Goal: Information Seeking & Learning: Learn about a topic

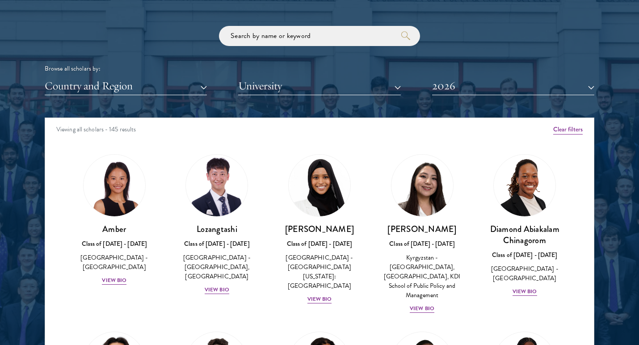
scroll to position [1079, 0]
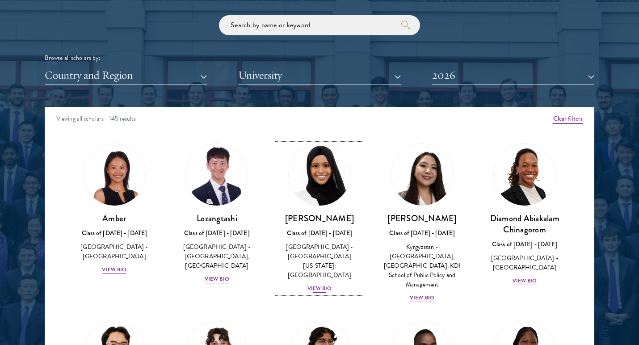
click at [319, 284] on div "View Bio" at bounding box center [319, 288] width 25 height 8
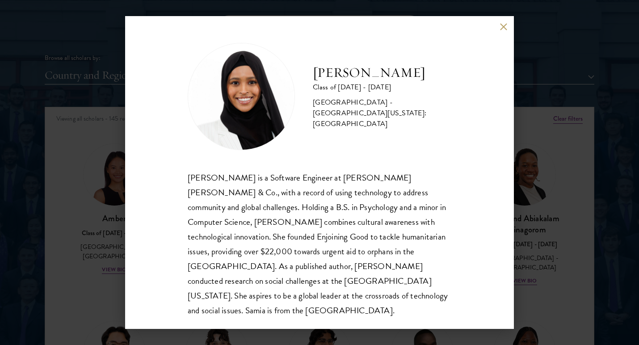
click at [546, 29] on div "[PERSON_NAME] Class of [DATE] - [DATE] [GEOGRAPHIC_DATA] - [GEOGRAPHIC_DATA][US…" at bounding box center [319, 172] width 639 height 345
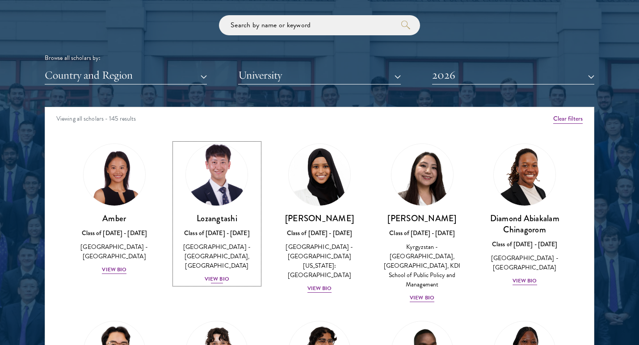
click at [214, 276] on div "View Bio" at bounding box center [217, 279] width 25 height 8
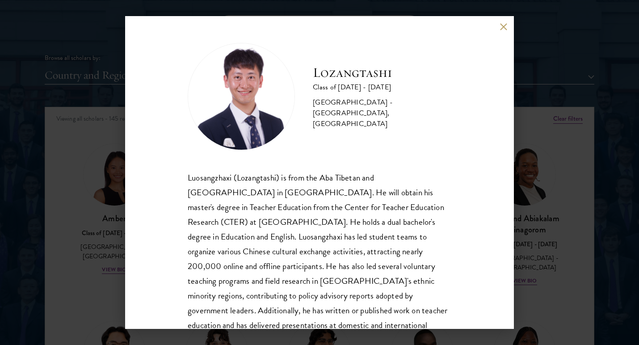
click at [506, 22] on div "Lozangtashi Class of [DATE] - [DATE] [GEOGRAPHIC_DATA] - [GEOGRAPHIC_DATA], [GE…" at bounding box center [319, 172] width 389 height 313
click at [505, 25] on button at bounding box center [504, 27] width 8 height 8
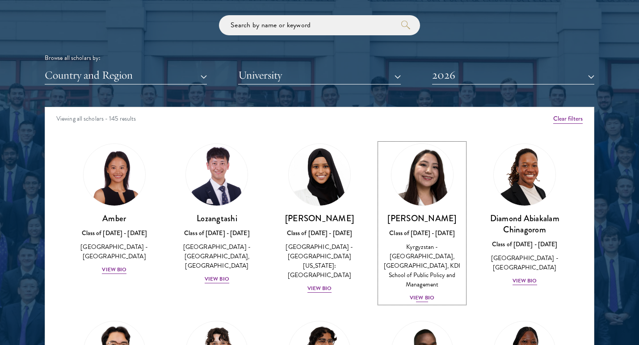
click at [419, 294] on div "View Bio" at bounding box center [422, 298] width 25 height 8
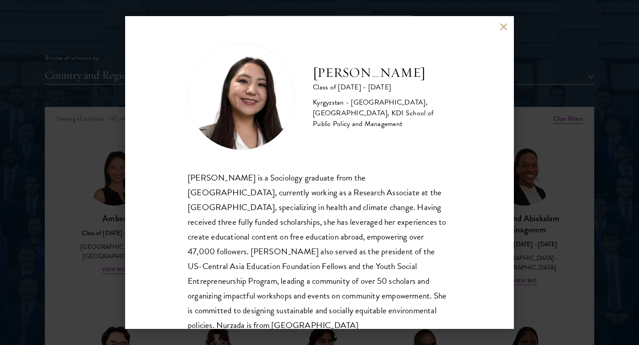
click at [505, 29] on button at bounding box center [504, 27] width 8 height 8
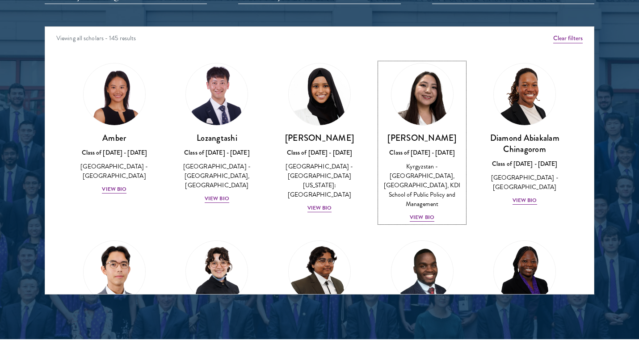
scroll to position [1193, 0]
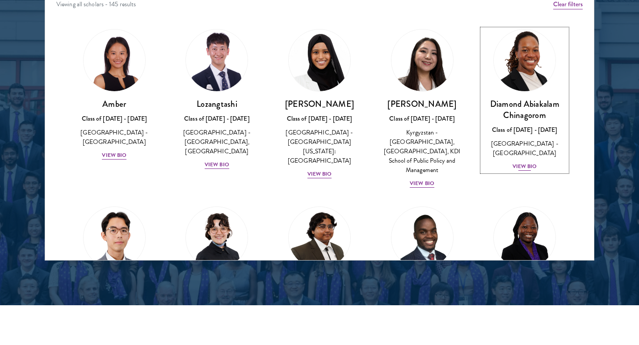
click at [527, 162] on div "View Bio" at bounding box center [524, 166] width 25 height 8
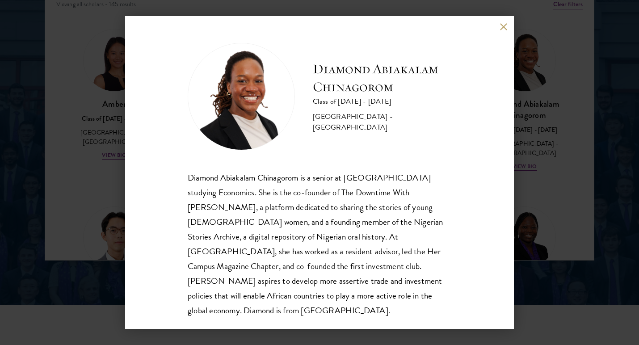
click at [500, 26] on button at bounding box center [504, 27] width 8 height 8
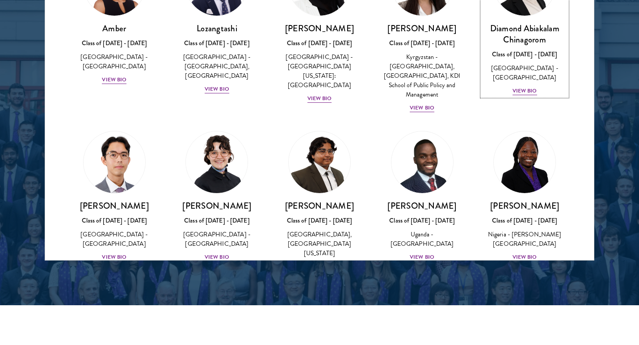
scroll to position [82, 0]
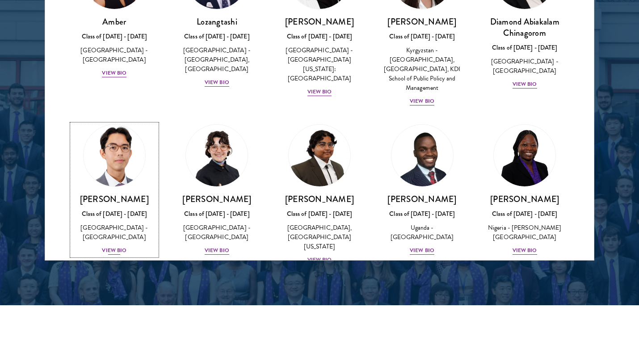
click at [109, 246] on div "View Bio" at bounding box center [114, 250] width 25 height 8
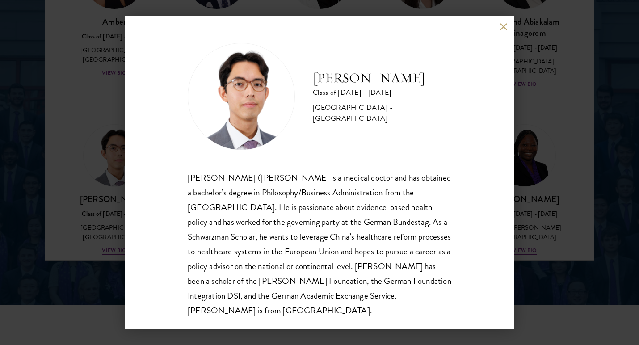
click at [505, 25] on button at bounding box center [504, 27] width 8 height 8
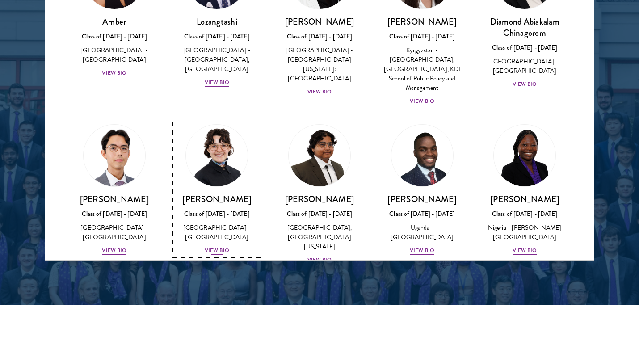
click at [223, 246] on div "View Bio" at bounding box center [217, 250] width 25 height 8
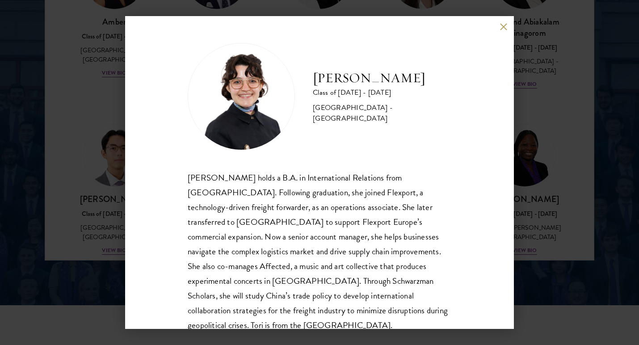
click at [502, 25] on button at bounding box center [504, 27] width 8 height 8
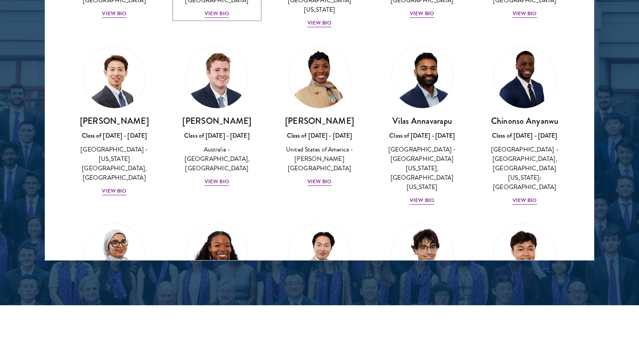
scroll to position [276, 0]
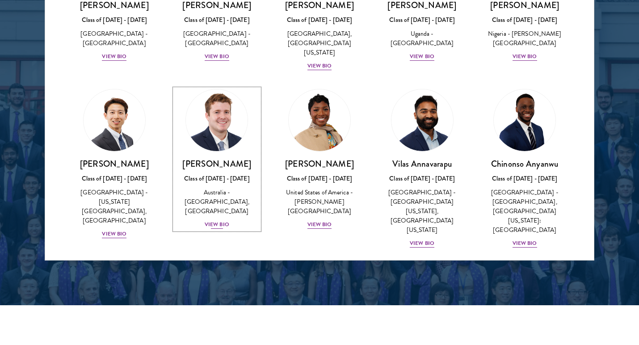
click at [211, 202] on div "[PERSON_NAME] Class of [DATE] - [DATE] [GEOGRAPHIC_DATA] - [GEOGRAPHIC_DATA], […" at bounding box center [217, 193] width 85 height 71
